Goal: Task Accomplishment & Management: Manage account settings

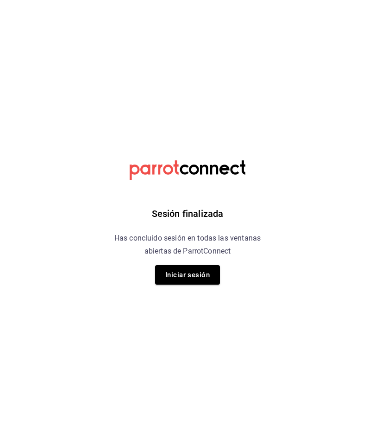
click at [192, 272] on button "Iniciar sesión" at bounding box center [187, 274] width 65 height 19
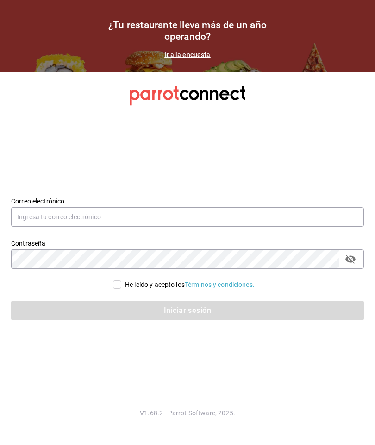
click at [176, 226] on input "text" at bounding box center [187, 216] width 353 height 19
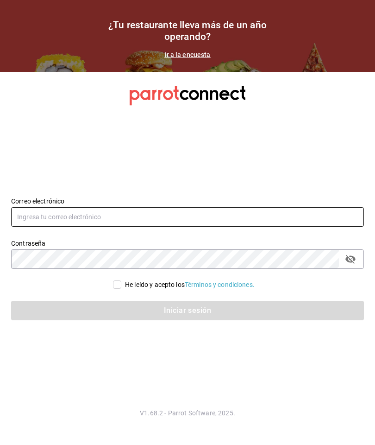
click at [173, 226] on input "text" at bounding box center [187, 216] width 353 height 19
type input "[EMAIL_ADDRESS][DOMAIN_NAME]"
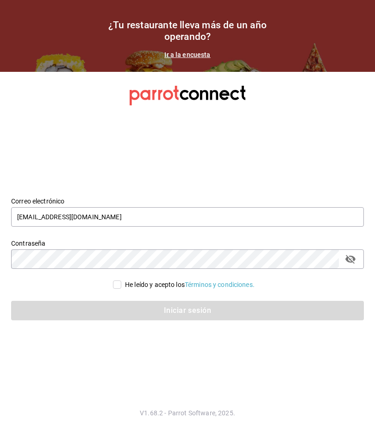
click at [118, 289] on input "He leído y acepto los Términos y condiciones." at bounding box center [117, 284] width 8 height 8
checkbox input "true"
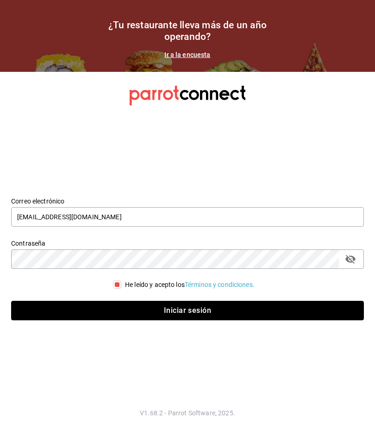
click at [197, 320] on button "Iniciar sesión" at bounding box center [187, 310] width 353 height 19
click at [142, 320] on button "Iniciar sesión" at bounding box center [187, 310] width 353 height 19
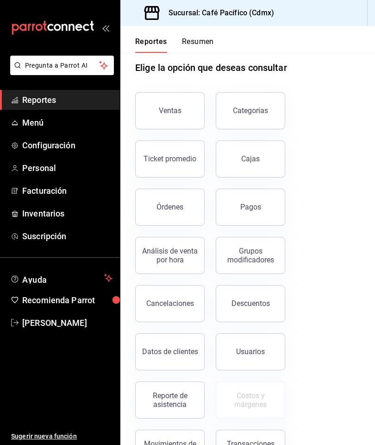
scroll to position [13, 0]
click at [259, 212] on button "Pagos" at bounding box center [250, 207] width 69 height 37
